Goal: Information Seeking & Learning: Check status

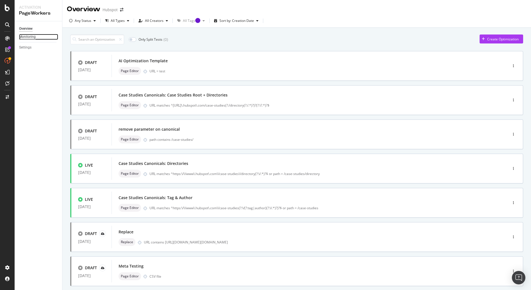
click at [33, 37] on div "Monitoring" at bounding box center [27, 37] width 17 height 6
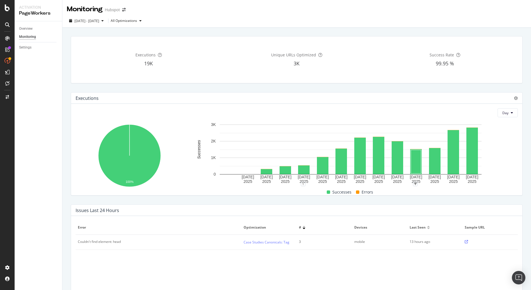
click at [366, 192] on span "Errors" at bounding box center [367, 192] width 12 height 7
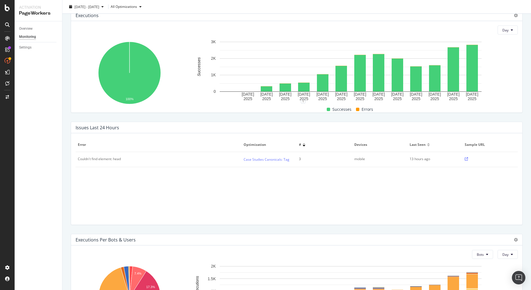
scroll to position [74, 0]
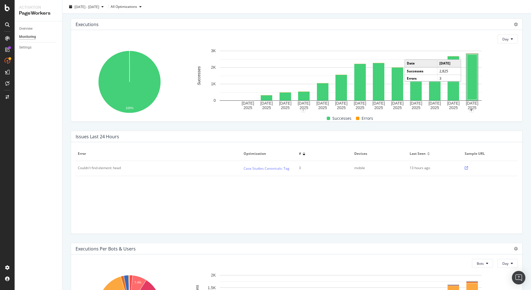
click at [467, 61] on rect "A chart." at bounding box center [472, 77] width 10 height 45
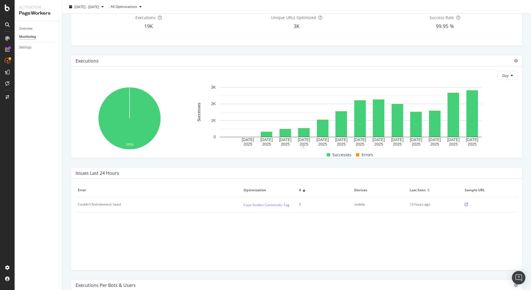
scroll to position [0, 0]
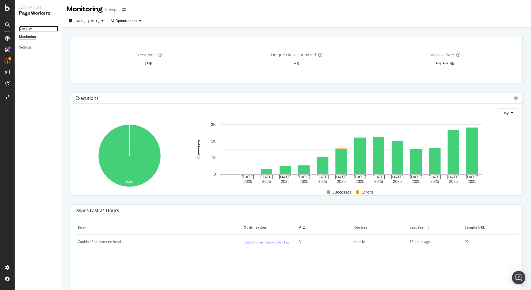
click at [23, 29] on div "Overview" at bounding box center [25, 29] width 13 height 6
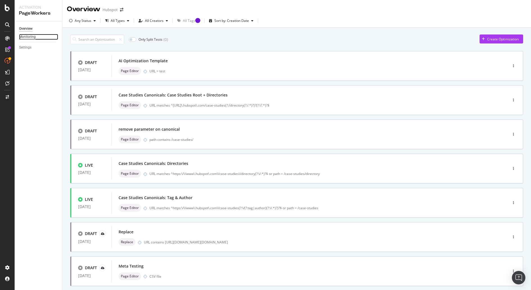
click at [23, 35] on div "Monitoring" at bounding box center [27, 37] width 17 height 6
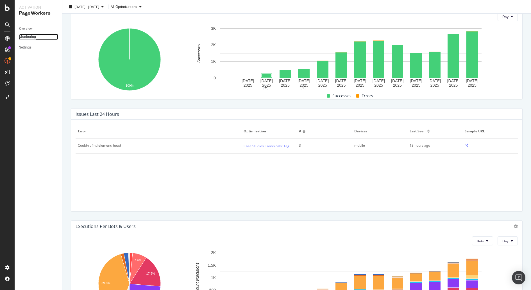
scroll to position [154, 0]
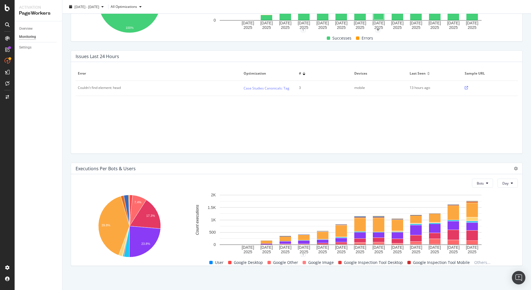
click at [348, 118] on div "Error Optimization # Devices Last seen Sample URL Couldn't find element: head C…" at bounding box center [297, 108] width 442 height 83
click at [439, 180] on div "Bots Day" at bounding box center [297, 183] width 442 height 9
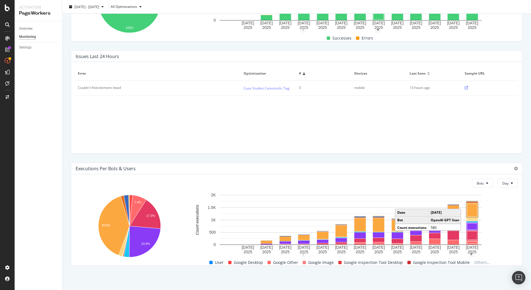
click at [471, 212] on rect "A chart." at bounding box center [472, 210] width 10 height 13
click at [497, 211] on rect "A chart." at bounding box center [350, 223] width 327 height 62
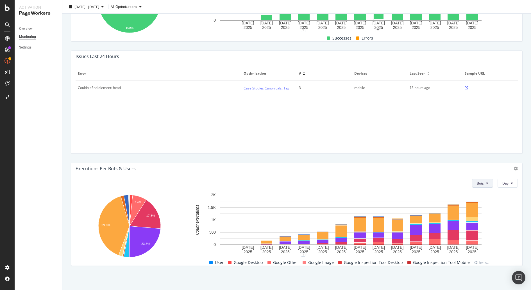
click at [481, 182] on button "Bots" at bounding box center [482, 183] width 21 height 9
click at [481, 203] on span "Users" at bounding box center [476, 204] width 9 height 5
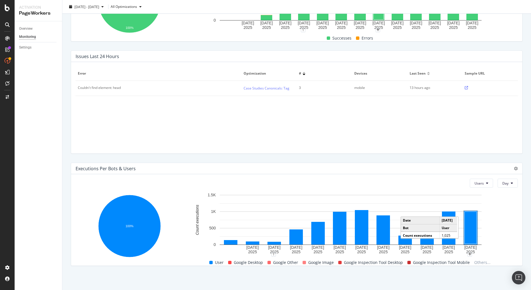
click at [464, 230] on rect "A chart." at bounding box center [470, 228] width 12 height 32
click at [474, 182] on span "Users" at bounding box center [478, 183] width 9 height 5
click at [465, 228] on rect "A chart." at bounding box center [470, 228] width 12 height 32
click at [476, 183] on span "Users" at bounding box center [478, 183] width 9 height 5
click at [473, 194] on span "Bots" at bounding box center [474, 194] width 9 height 5
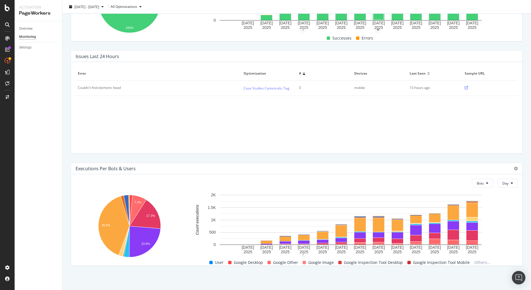
click at [191, 187] on div "Bots Day" at bounding box center [297, 183] width 442 height 9
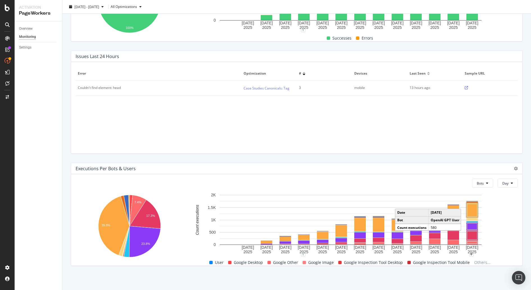
click at [469, 213] on rect "A chart." at bounding box center [472, 210] width 10 height 13
click at [468, 210] on rect "A chart." at bounding box center [472, 210] width 10 height 13
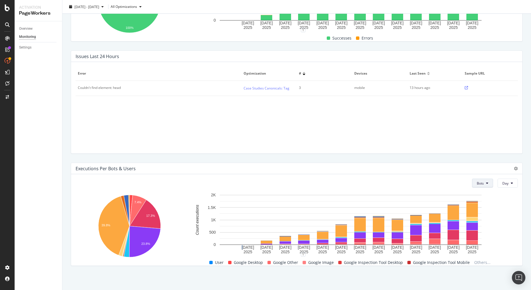
click at [480, 185] on button "Bots" at bounding box center [482, 183] width 21 height 9
click at [437, 185] on div "Bots Day" at bounding box center [297, 183] width 442 height 9
click at [513, 168] on icon at bounding box center [515, 169] width 4 height 4
click at [490, 172] on span "Table" at bounding box center [492, 173] width 22 height 5
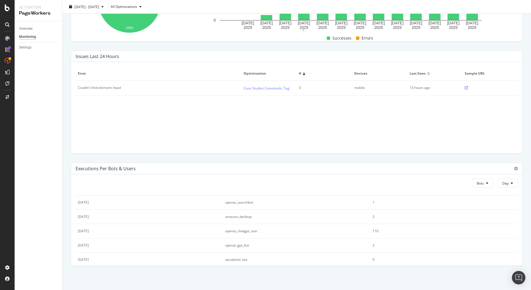
scroll to position [0, 0]
click at [403, 199] on div at bounding box center [404, 199] width 3 height 3
click at [403, 200] on div at bounding box center [404, 200] width 3 height 1
click at [403, 198] on div at bounding box center [404, 198] width 3 height 1
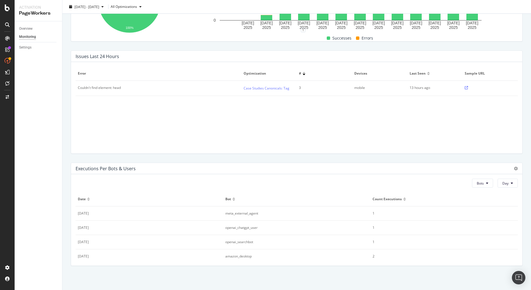
click at [403, 200] on div at bounding box center [404, 200] width 3 height 1
click at [403, 198] on div at bounding box center [404, 198] width 3 height 1
click at [403, 200] on div at bounding box center [404, 200] width 3 height 1
click at [403, 198] on div at bounding box center [404, 198] width 3 height 1
click at [368, 189] on div "Bots Day Date Bot Count executions [DATE] meta_external_agent 1 [DATE] openai_c…" at bounding box center [296, 220] width 451 height 92
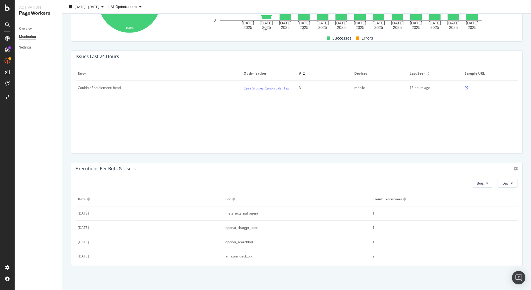
click at [403, 198] on div at bounding box center [404, 198] width 3 height 1
click at [403, 200] on div at bounding box center [404, 200] width 3 height 1
click at [397, 198] on div "Count executions" at bounding box center [443, 200] width 143 height 5
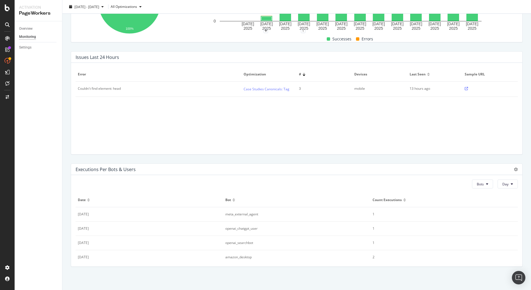
click at [403, 200] on div at bounding box center [404, 200] width 3 height 1
click at [403, 199] on div at bounding box center [404, 198] width 3 height 1
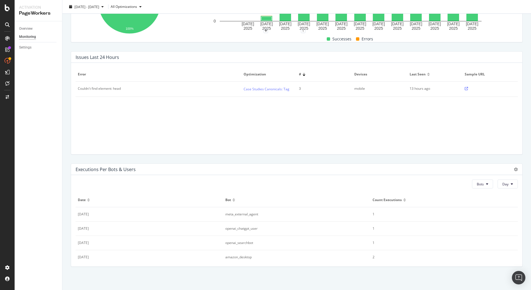
click at [403, 199] on div at bounding box center [404, 198] width 3 height 1
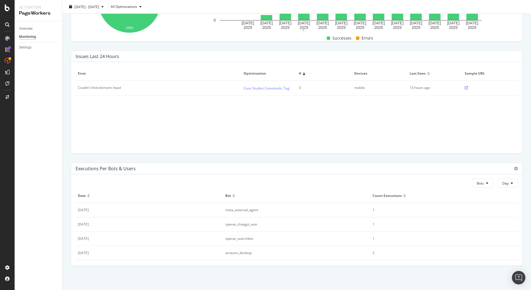
scroll to position [0, 0]
click at [403, 200] on div at bounding box center [404, 200] width 3 height 1
click at [403, 198] on div at bounding box center [404, 198] width 3 height 1
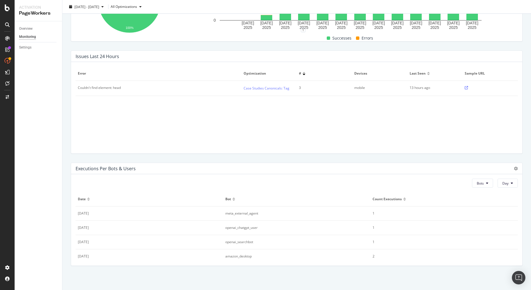
click at [403, 198] on div at bounding box center [404, 198] width 3 height 1
